Goal: Transaction & Acquisition: Purchase product/service

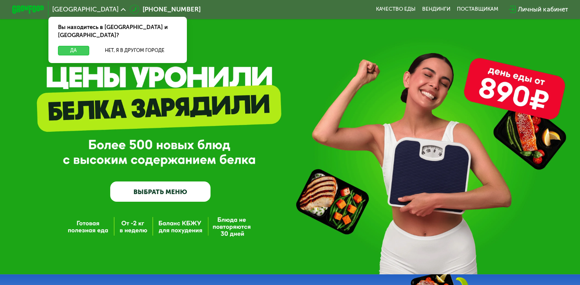
click at [71, 46] on button "Да" at bounding box center [73, 51] width 31 height 10
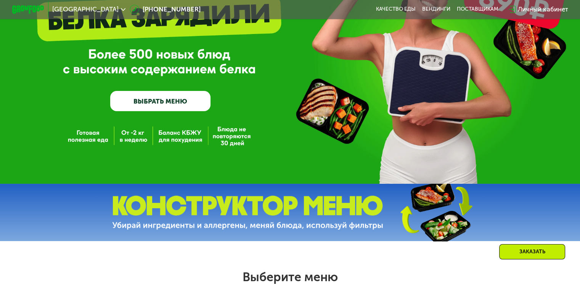
scroll to position [95, 0]
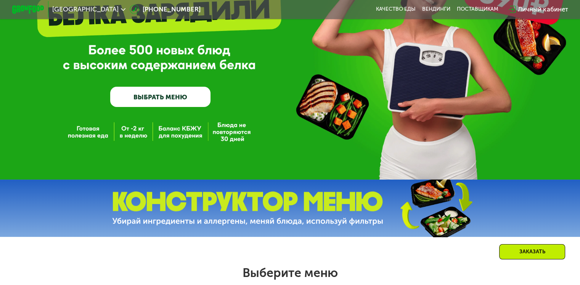
click at [160, 95] on link "ВЫБРАТЬ МЕНЮ" at bounding box center [160, 97] width 100 height 20
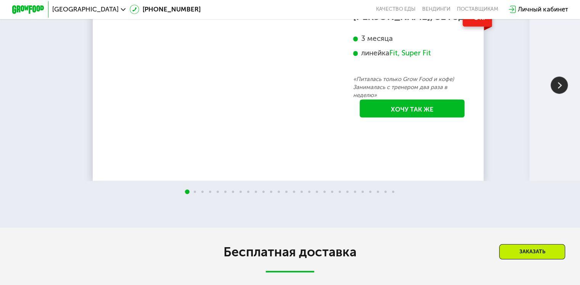
scroll to position [1343, 0]
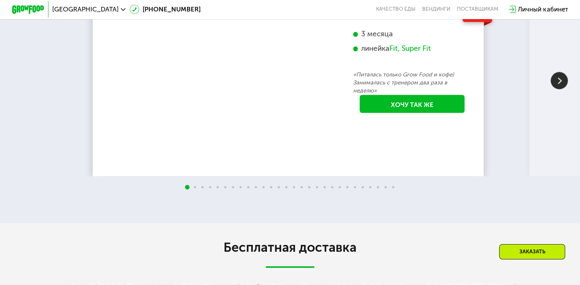
click at [72, 176] on div "70 кг 64 кг -6 кг [PERSON_NAME], 31 год 3 месяца линейка Fit, Super Fit «Питала…" at bounding box center [290, 80] width 580 height 192
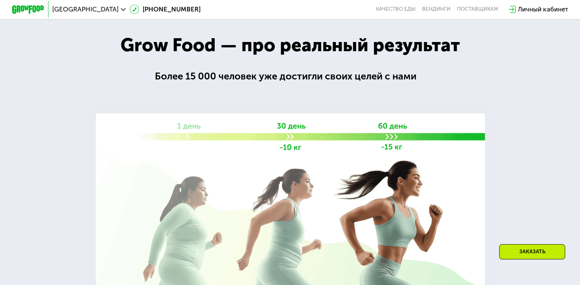
scroll to position [765, 0]
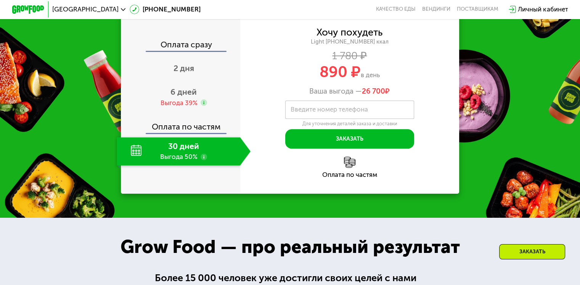
click at [101, 195] on div "Закажи Grow Food, чтобы сохранять форму все лето! Оплата сразу 2 дня 6 дней Выг…" at bounding box center [290, 89] width 580 height 258
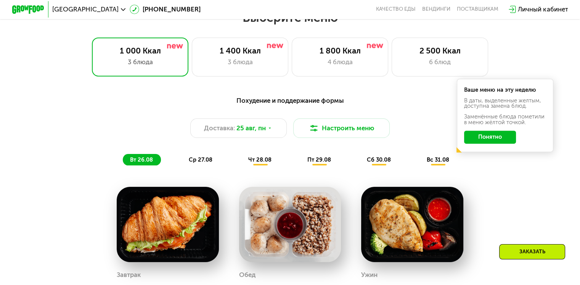
scroll to position [349, 0]
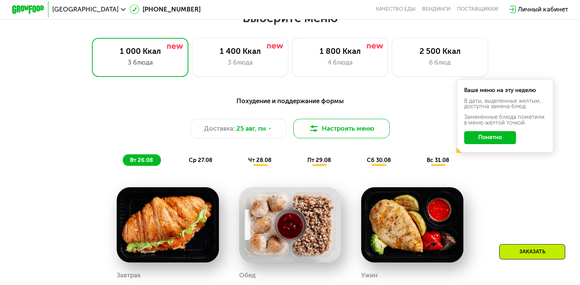
click at [328, 135] on button "Настроить меню" at bounding box center [341, 128] width 97 height 19
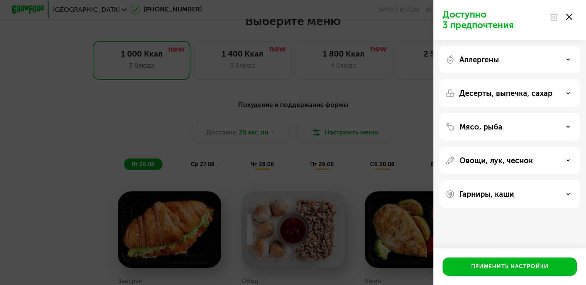
click at [120, 133] on div "Доступно 3 предпочтения Аллергены Десерты, выпечка, сахар Мясо, рыба Овощи, лук…" at bounding box center [293, 142] width 586 height 285
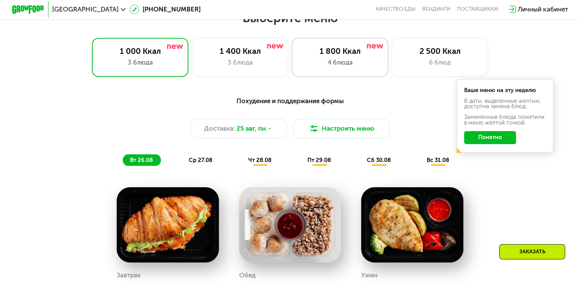
click at [339, 67] on div "4 блюда" at bounding box center [340, 63] width 80 height 10
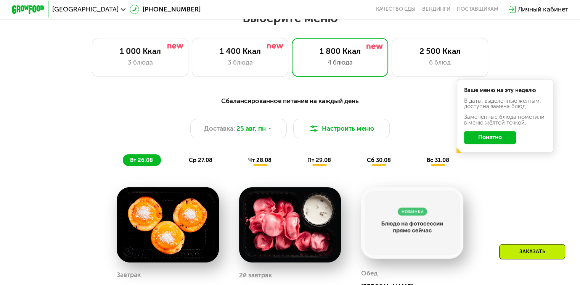
scroll to position [391, 0]
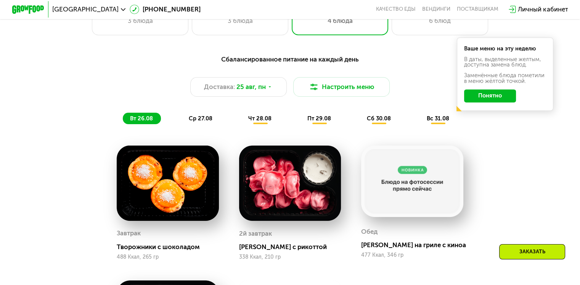
click at [497, 101] on button "Понятно" at bounding box center [490, 95] width 52 height 13
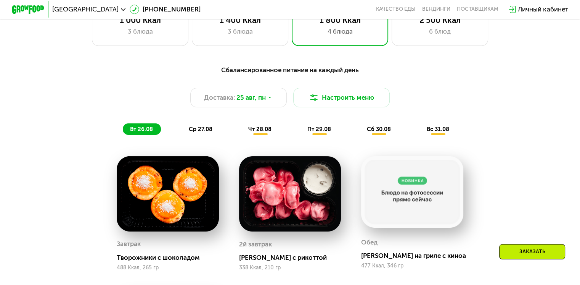
scroll to position [381, 0]
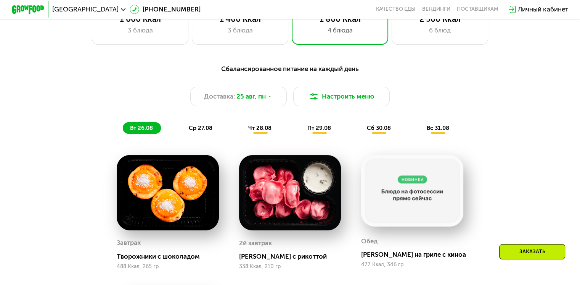
click at [195, 138] on div "Сбалансированное питание на каждый день Доставка: [DATE] Настроить меню вт 26.0…" at bounding box center [290, 98] width 487 height 79
click at [203, 131] on span "ср 27.08" at bounding box center [201, 127] width 24 height 7
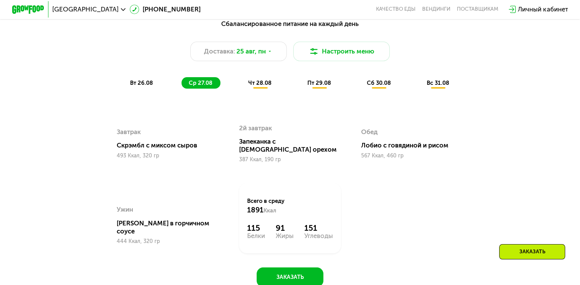
scroll to position [424, 0]
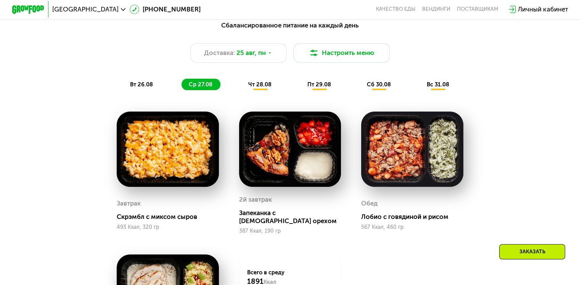
click at [258, 88] on span "чт 28.08" at bounding box center [259, 84] width 23 height 7
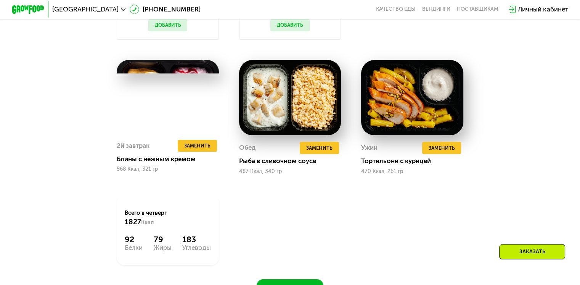
scroll to position [618, 0]
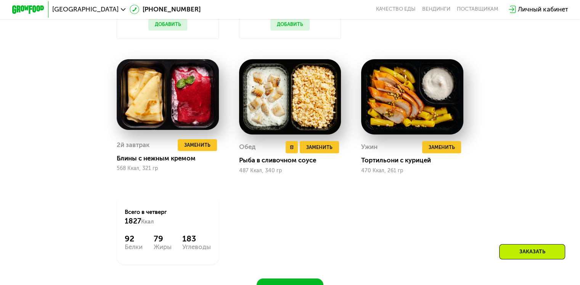
click at [303, 125] on img at bounding box center [290, 96] width 102 height 75
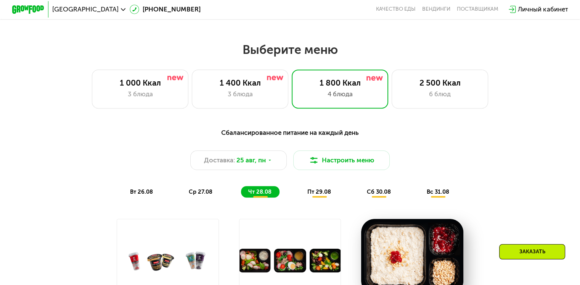
scroll to position [311, 0]
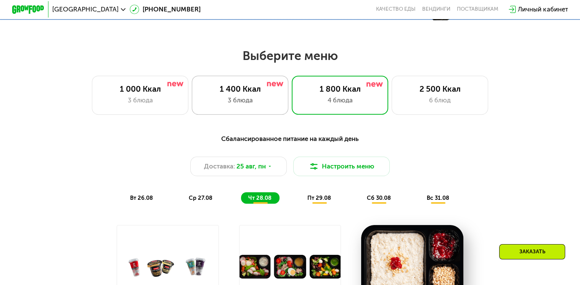
click at [228, 101] on div "3 блюда" at bounding box center [240, 100] width 80 height 10
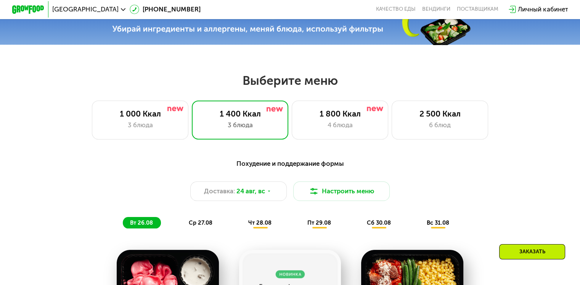
scroll to position [285, 0]
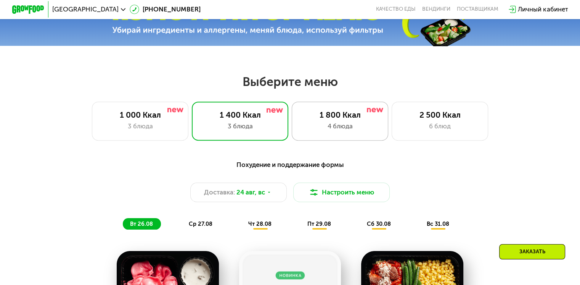
click at [339, 118] on div "1 800 Ккал" at bounding box center [340, 115] width 80 height 10
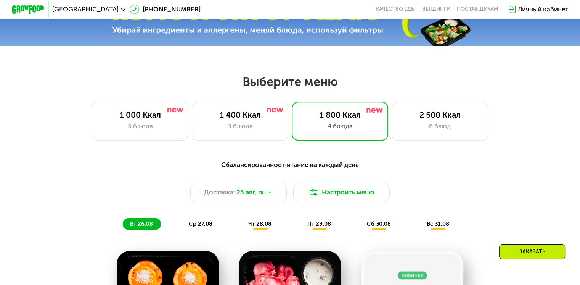
click at [261, 227] on span "чт 28.08" at bounding box center [259, 223] width 23 height 7
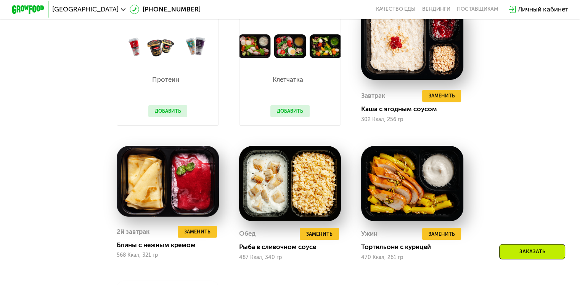
scroll to position [412, 0]
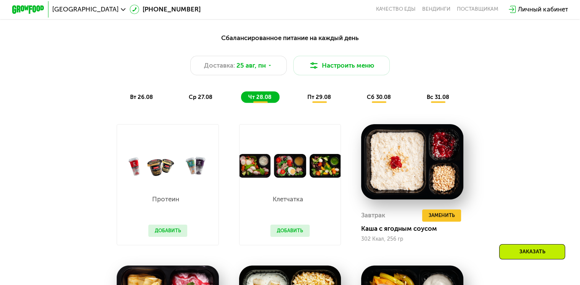
click at [311, 100] on span "пт 29.08" at bounding box center [319, 96] width 24 height 7
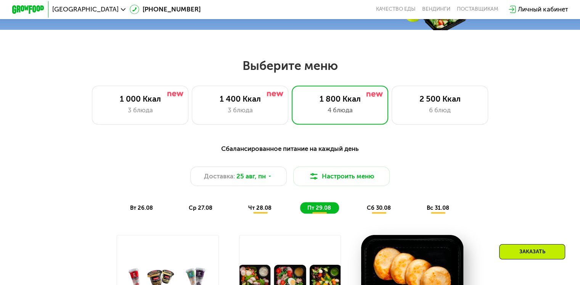
scroll to position [304, 0]
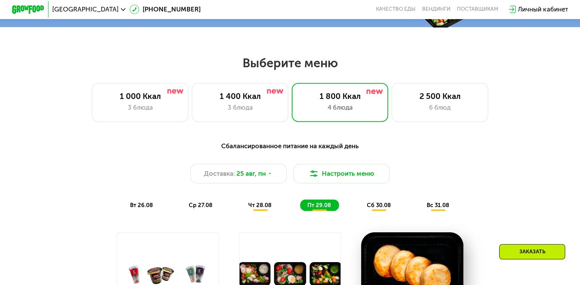
click at [371, 208] on span "сб 30.08" at bounding box center [379, 204] width 24 height 7
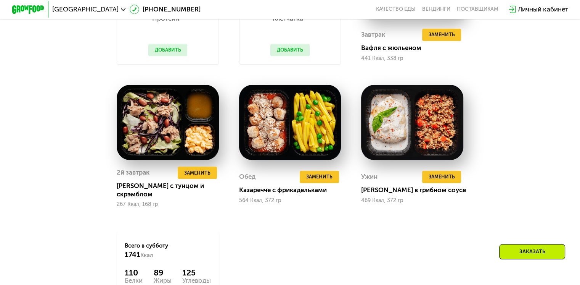
scroll to position [432, 0]
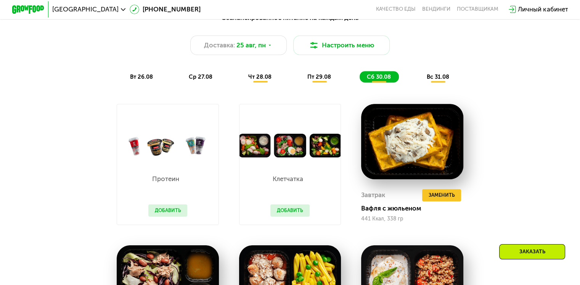
click at [435, 80] on span "вс 31.08" at bounding box center [438, 76] width 23 height 7
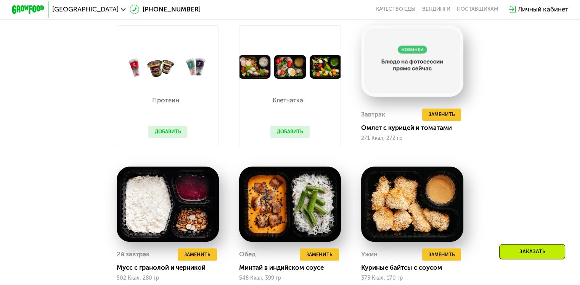
scroll to position [516, 0]
